Goal: Task Accomplishment & Management: Manage account settings

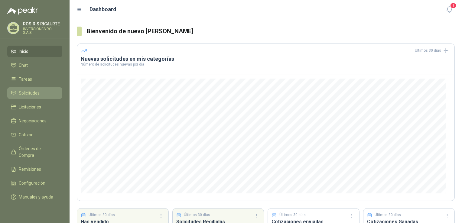
click at [27, 93] on span "Solicitudes" at bounding box center [29, 93] width 21 height 7
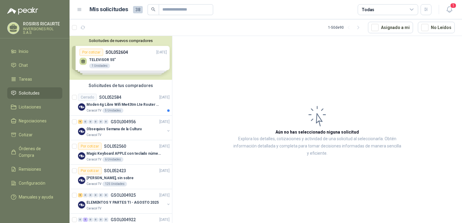
click at [112, 69] on div "Solicitudes de nuevos compradores Por cotizar SOL052604 [DATE] TELEVISOR 55" 1…" at bounding box center [121, 58] width 103 height 44
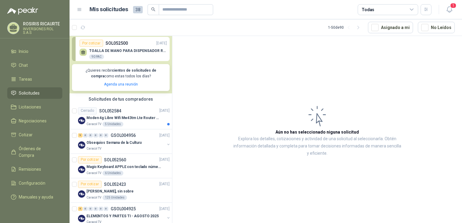
scroll to position [121, 0]
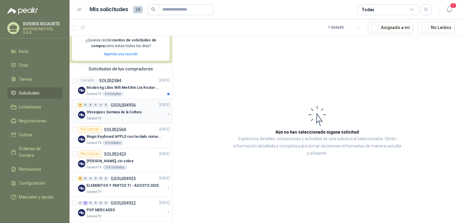
click at [118, 118] on div "Caracol TV" at bounding box center [126, 118] width 78 height 5
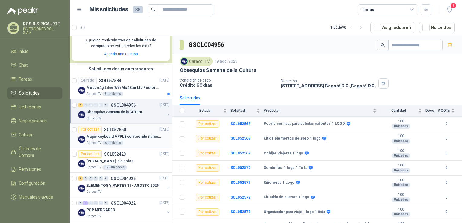
click at [130, 144] on div "Caracol TV 6 Unidades" at bounding box center [128, 143] width 83 height 5
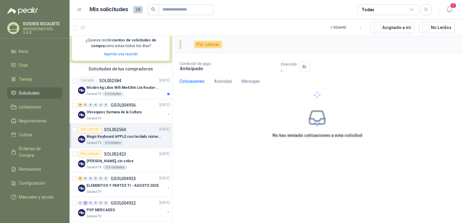
click at [130, 144] on div "Caracol TV 6 Unidades" at bounding box center [128, 143] width 83 height 5
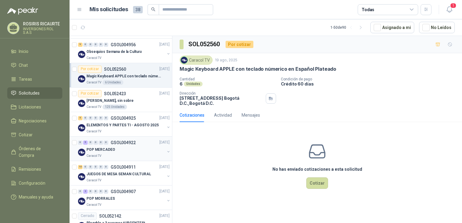
scroll to position [212, 0]
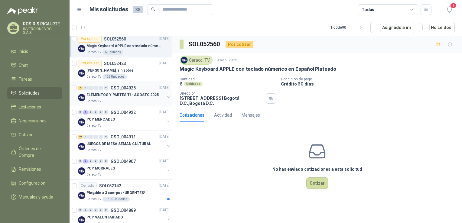
click at [129, 102] on div "Caracol TV" at bounding box center [126, 101] width 78 height 5
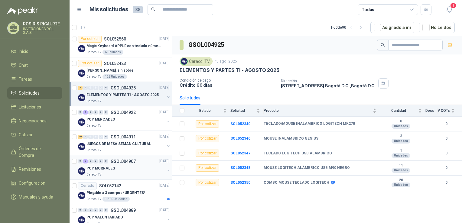
click at [124, 176] on div "Caracol TV" at bounding box center [126, 174] width 78 height 5
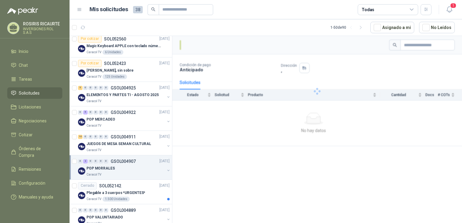
click at [124, 176] on div "Caracol TV" at bounding box center [126, 174] width 78 height 5
